Goal: Information Seeking & Learning: Learn about a topic

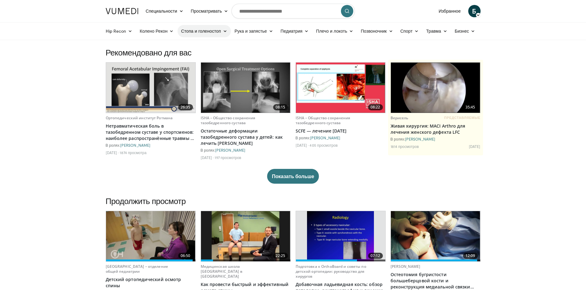
click at [224, 32] on icon at bounding box center [225, 31] width 4 height 4
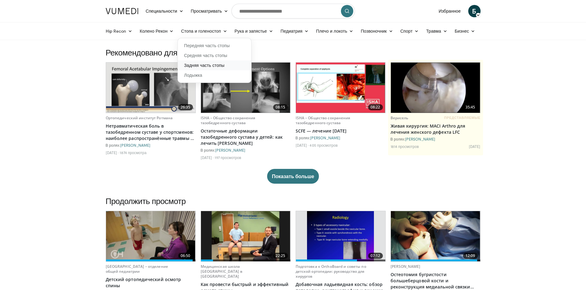
click at [216, 66] on font "Задняя часть стопы" at bounding box center [204, 65] width 40 height 5
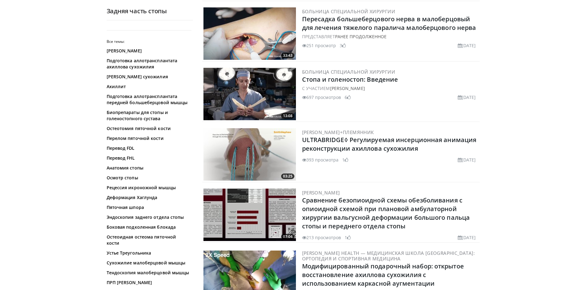
scroll to position [1378, 0]
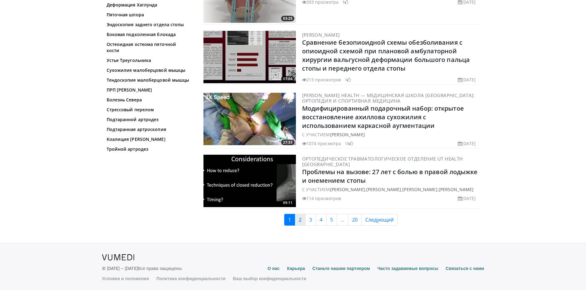
click at [302, 218] on link "2" at bounding box center [300, 220] width 11 height 12
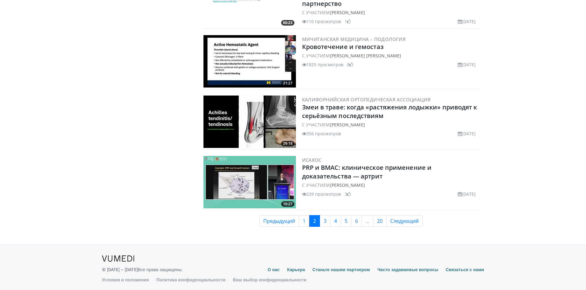
scroll to position [1388, 0]
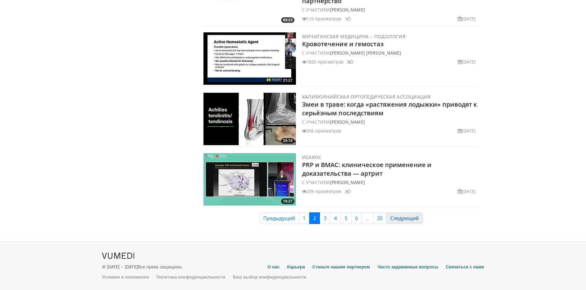
click at [413, 218] on font "Следующий" at bounding box center [404, 218] width 28 height 7
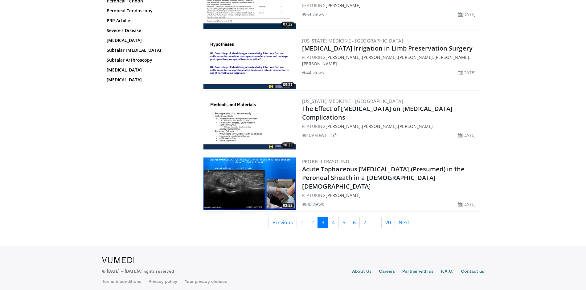
scroll to position [1366, 0]
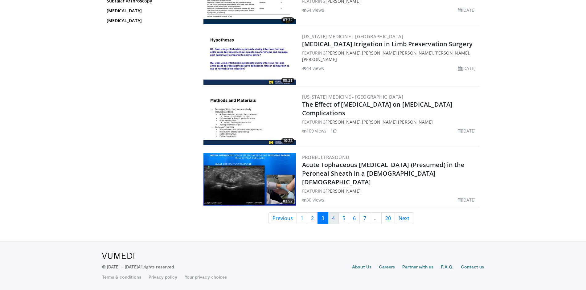
click at [332, 219] on link "4" at bounding box center [333, 218] width 11 height 12
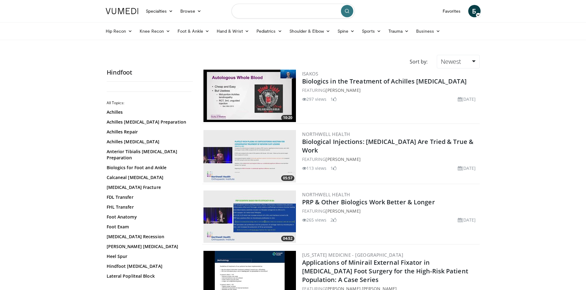
click at [253, 10] on input "Search topics, interventions" at bounding box center [292, 11] width 123 height 15
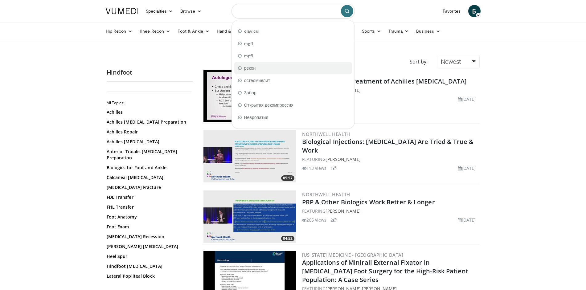
type input "*"
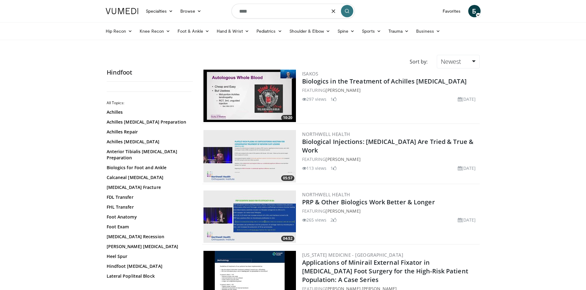
type input "****"
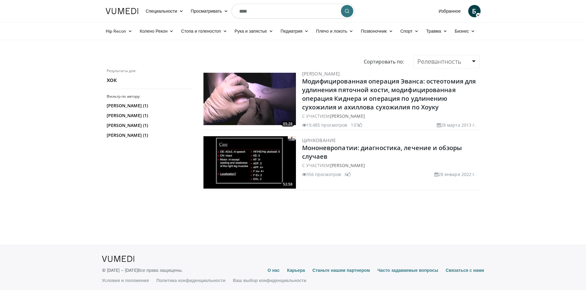
click at [268, 109] on img at bounding box center [249, 99] width 92 height 52
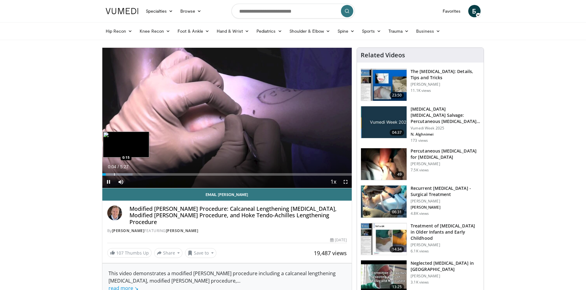
click at [114, 174] on div "Progress Bar" at bounding box center [114, 174] width 1 height 2
click at [123, 174] on div "Loaded : 12.23% 0:15 0:25" at bounding box center [227, 174] width 250 height 2
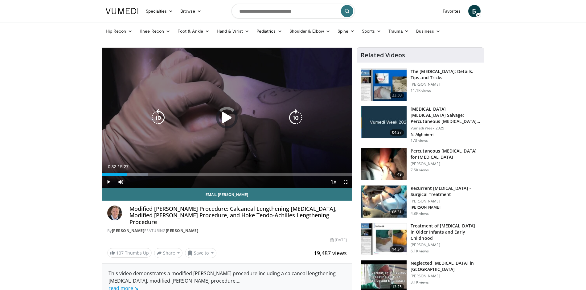
click at [0, 0] on div "Progress Bar" at bounding box center [0, 0] width 0 height 0
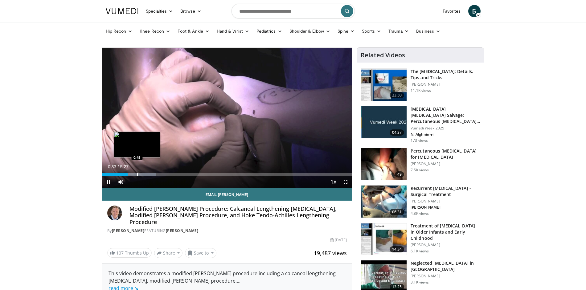
click at [137, 174] on div "Progress Bar" at bounding box center [137, 174] width 1 height 2
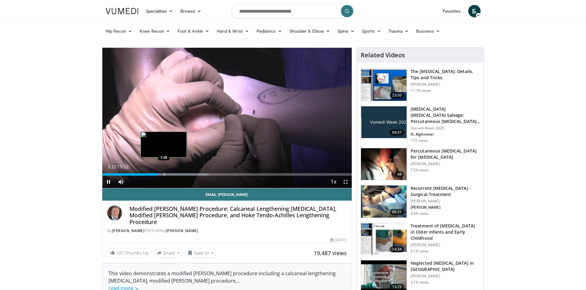
click at [164, 174] on div "Progress Bar" at bounding box center [164, 174] width 1 height 2
click at [166, 174] on div "Progress Bar" at bounding box center [166, 174] width 1 height 2
click at [175, 174] on div "Progress Bar" at bounding box center [174, 174] width 1 height 2
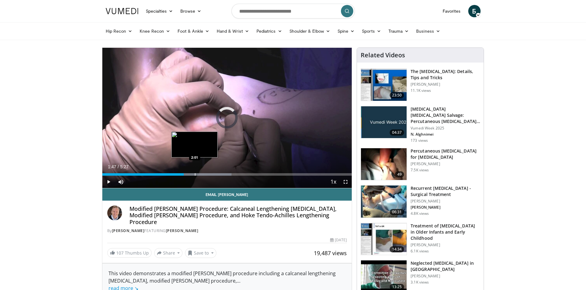
click at [195, 173] on div "Progress Bar" at bounding box center [195, 174] width 1 height 2
click at [200, 173] on div "Progress Bar" at bounding box center [200, 174] width 1 height 2
click at [208, 173] on div "Progress Bar" at bounding box center [208, 174] width 1 height 2
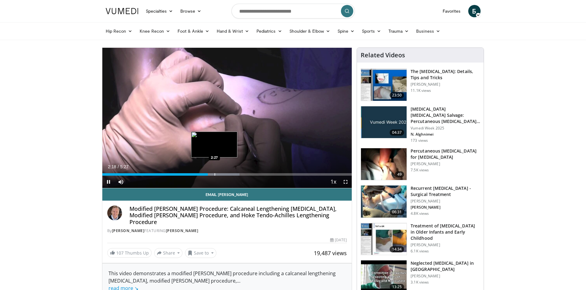
click at [214, 174] on div "Progress Bar" at bounding box center [214, 174] width 1 height 2
click at [220, 175] on div "Progress Bar" at bounding box center [220, 174] width 1 height 2
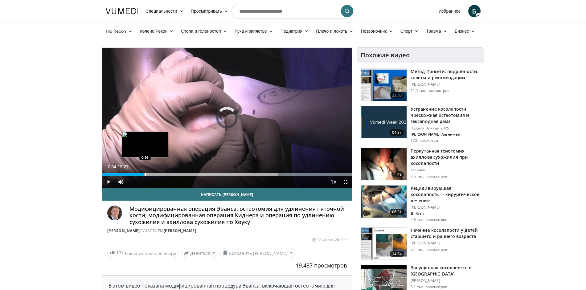
click at [144, 173] on div "0:54" at bounding box center [123, 174] width 42 height 2
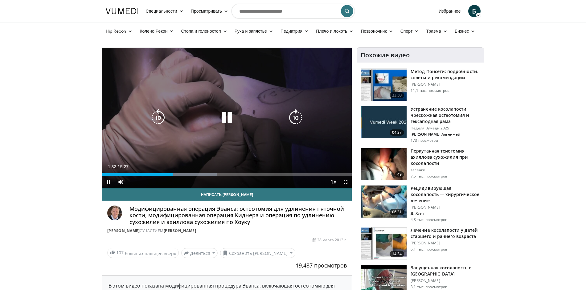
click at [202, 104] on div "10 seconds Tap to unmute" at bounding box center [227, 118] width 250 height 140
click at [229, 120] on icon "Video Player" at bounding box center [226, 117] width 17 height 17
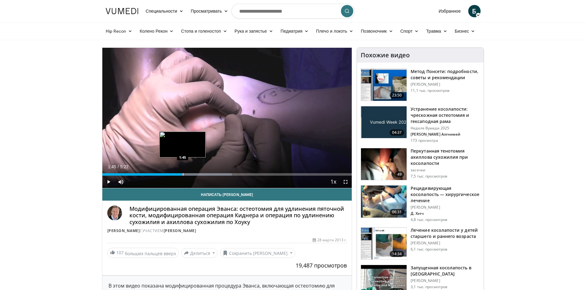
click at [183, 175] on div "Progress Bar" at bounding box center [183, 174] width 1 height 2
click at [177, 174] on div "Progress Bar" at bounding box center [177, 174] width 1 height 2
click at [167, 173] on div "Progress Bar" at bounding box center [167, 174] width 1 height 2
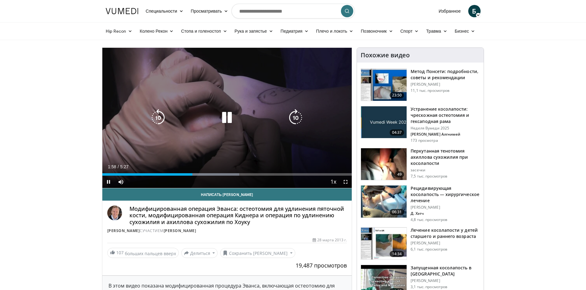
click at [225, 119] on icon "Video Player" at bounding box center [226, 117] width 17 height 17
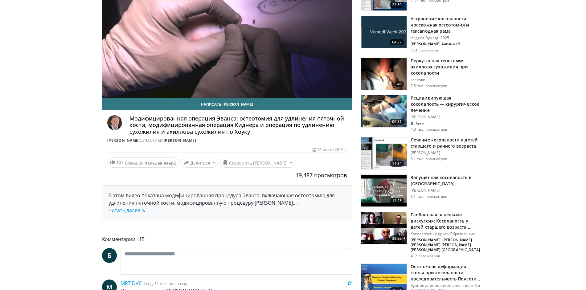
scroll to position [37, 0]
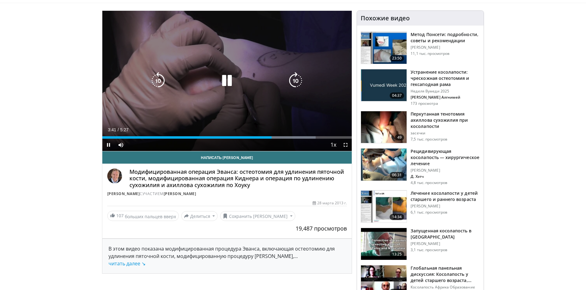
click at [231, 83] on icon "Video Player" at bounding box center [226, 80] width 17 height 17
